Goal: Task Accomplishment & Management: Manage account settings

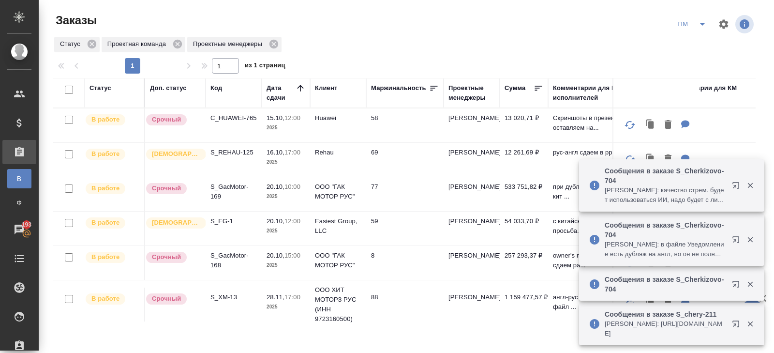
click at [736, 182] on icon "button" at bounding box center [736, 185] width 6 height 6
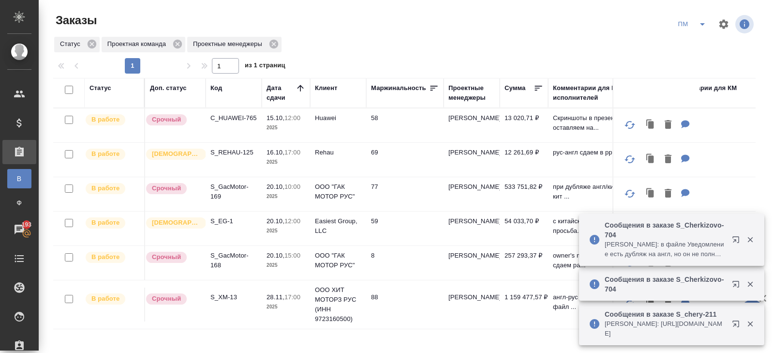
click at [704, 23] on icon "split button" at bounding box center [702, 24] width 5 height 2
click at [698, 40] on li "В работу!" at bounding box center [692, 43] width 49 height 15
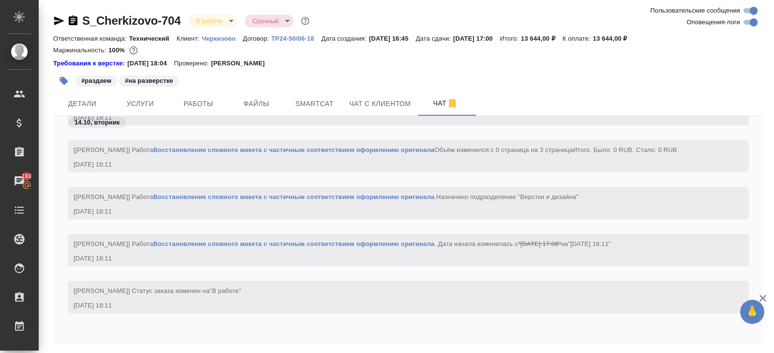
scroll to position [4279, 0]
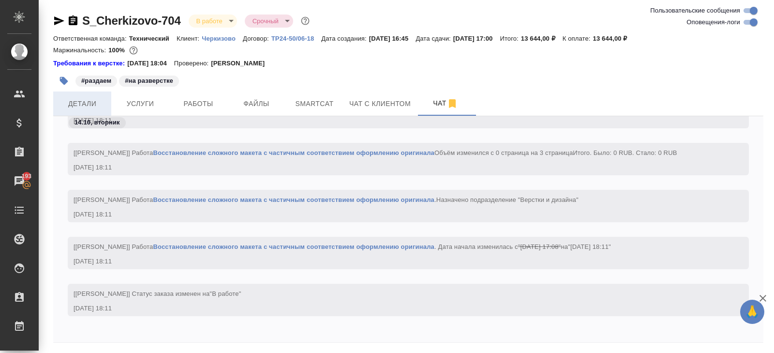
click at [94, 107] on span "Детали" at bounding box center [82, 104] width 46 height 12
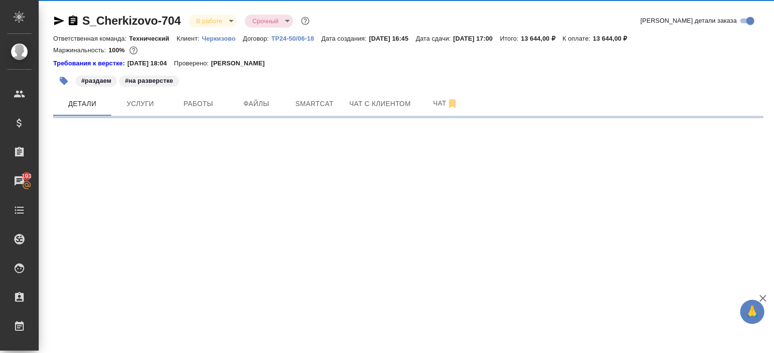
select select "RU"
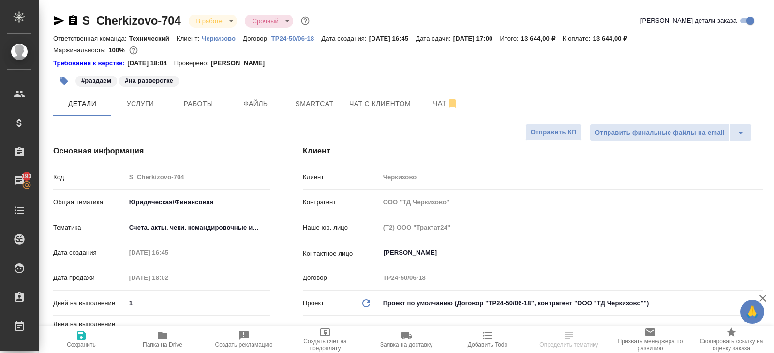
type textarea "x"
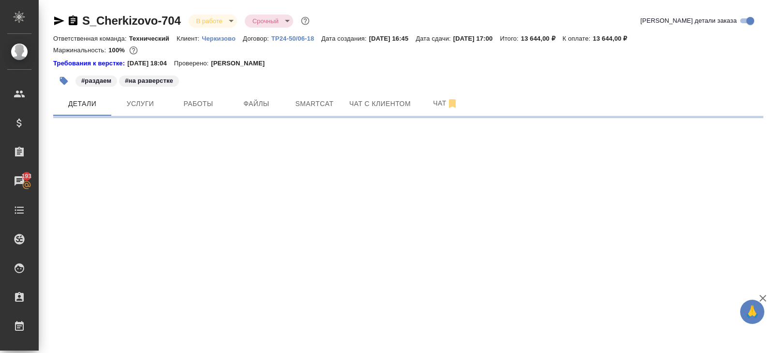
select select "RU"
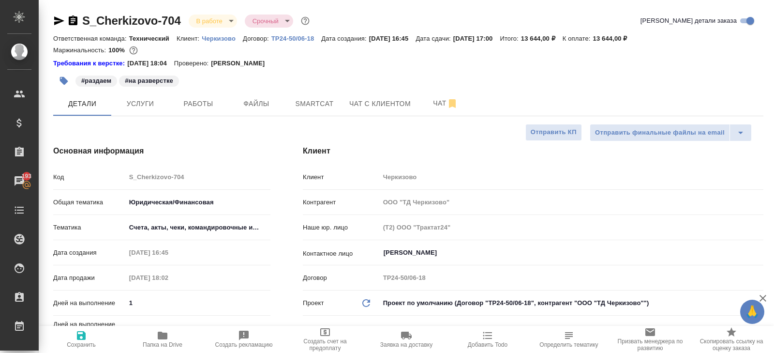
type textarea "x"
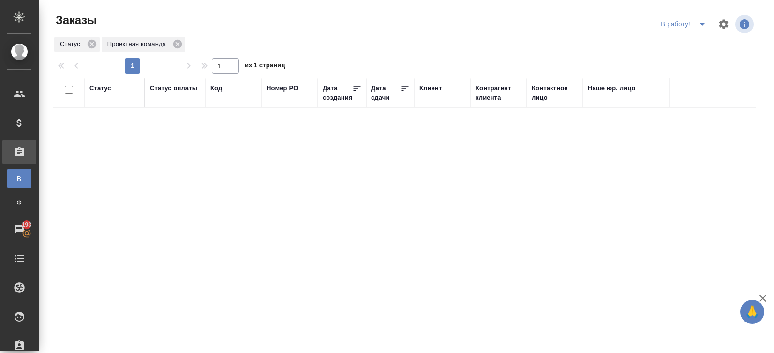
click at [702, 25] on icon "split button" at bounding box center [703, 24] width 12 height 12
click at [696, 37] on li "ПМ" at bounding box center [685, 43] width 54 height 15
